Goal: Information Seeking & Learning: Learn about a topic

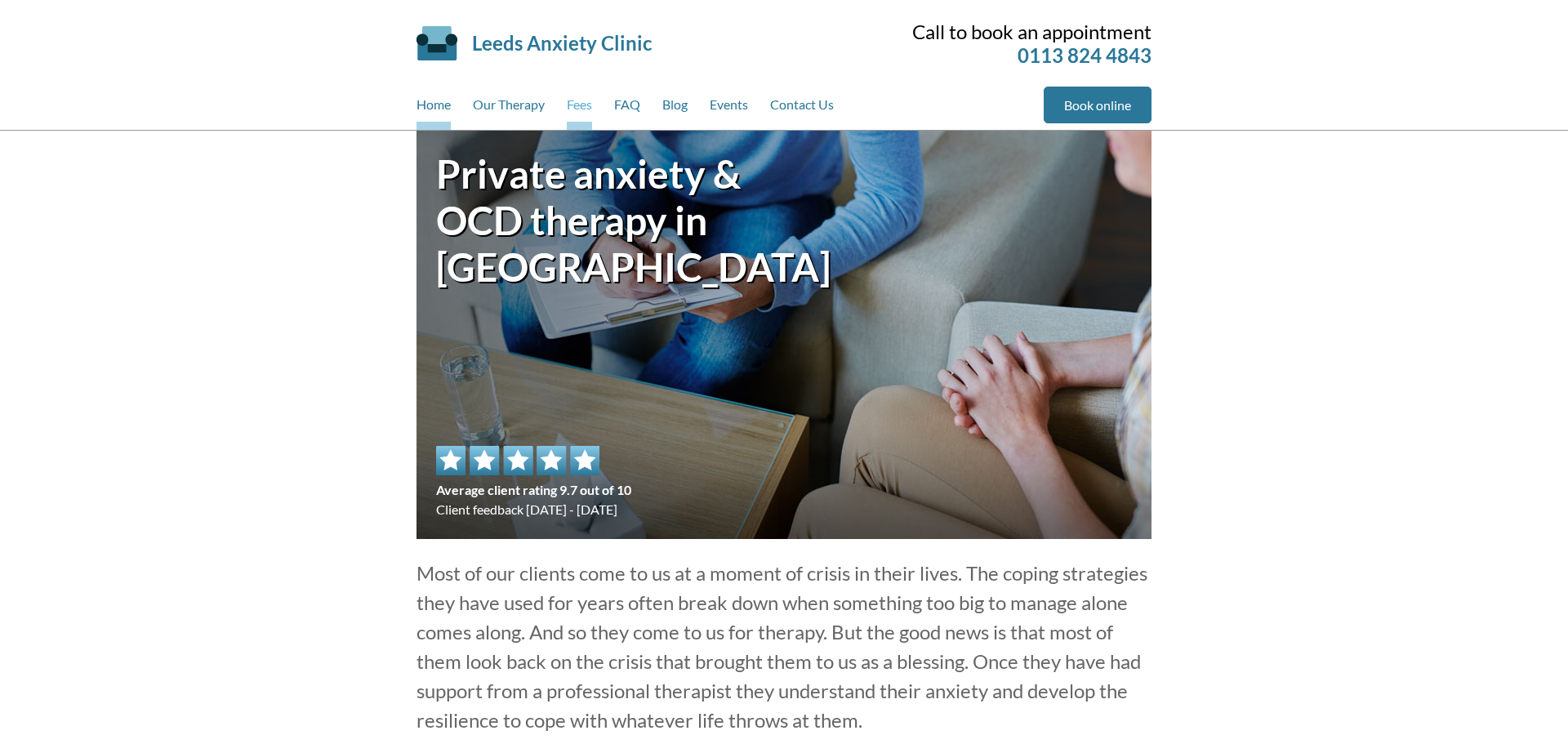
click at [578, 114] on link "Fees" at bounding box center [579, 107] width 26 height 43
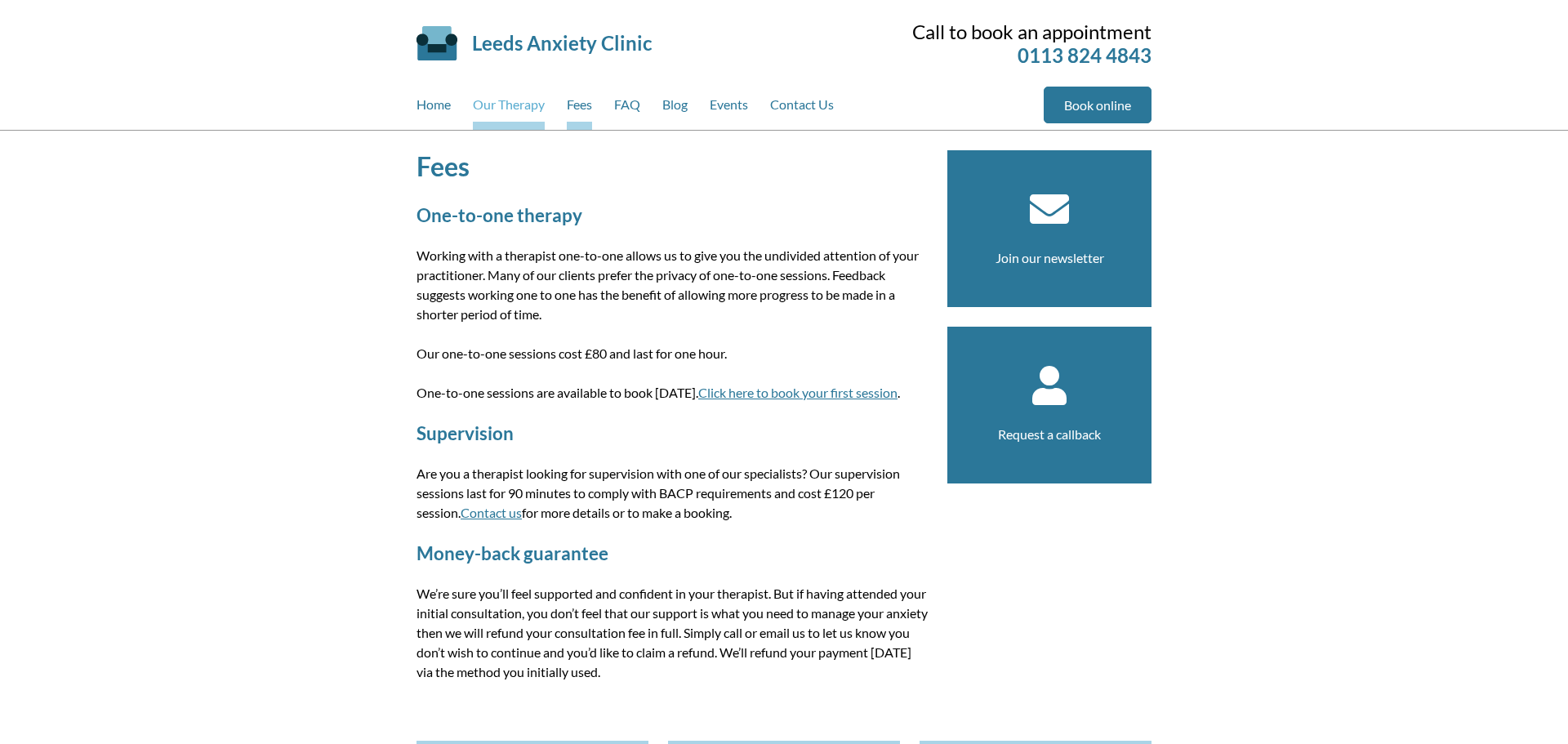
click at [502, 118] on link "Our Therapy" at bounding box center [509, 107] width 72 height 43
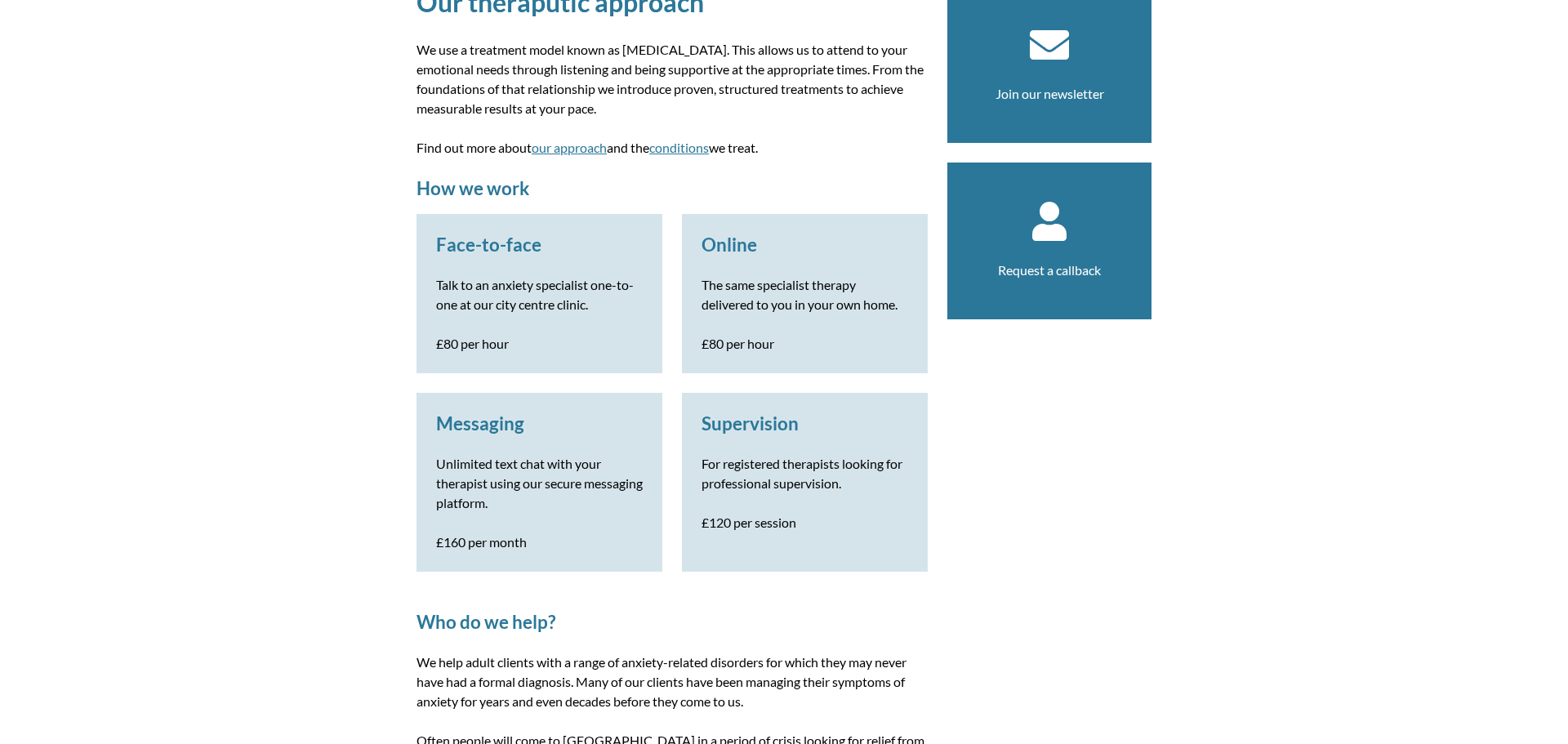
scroll to position [173, 0]
